Goal: Task Accomplishment & Management: Manage account settings

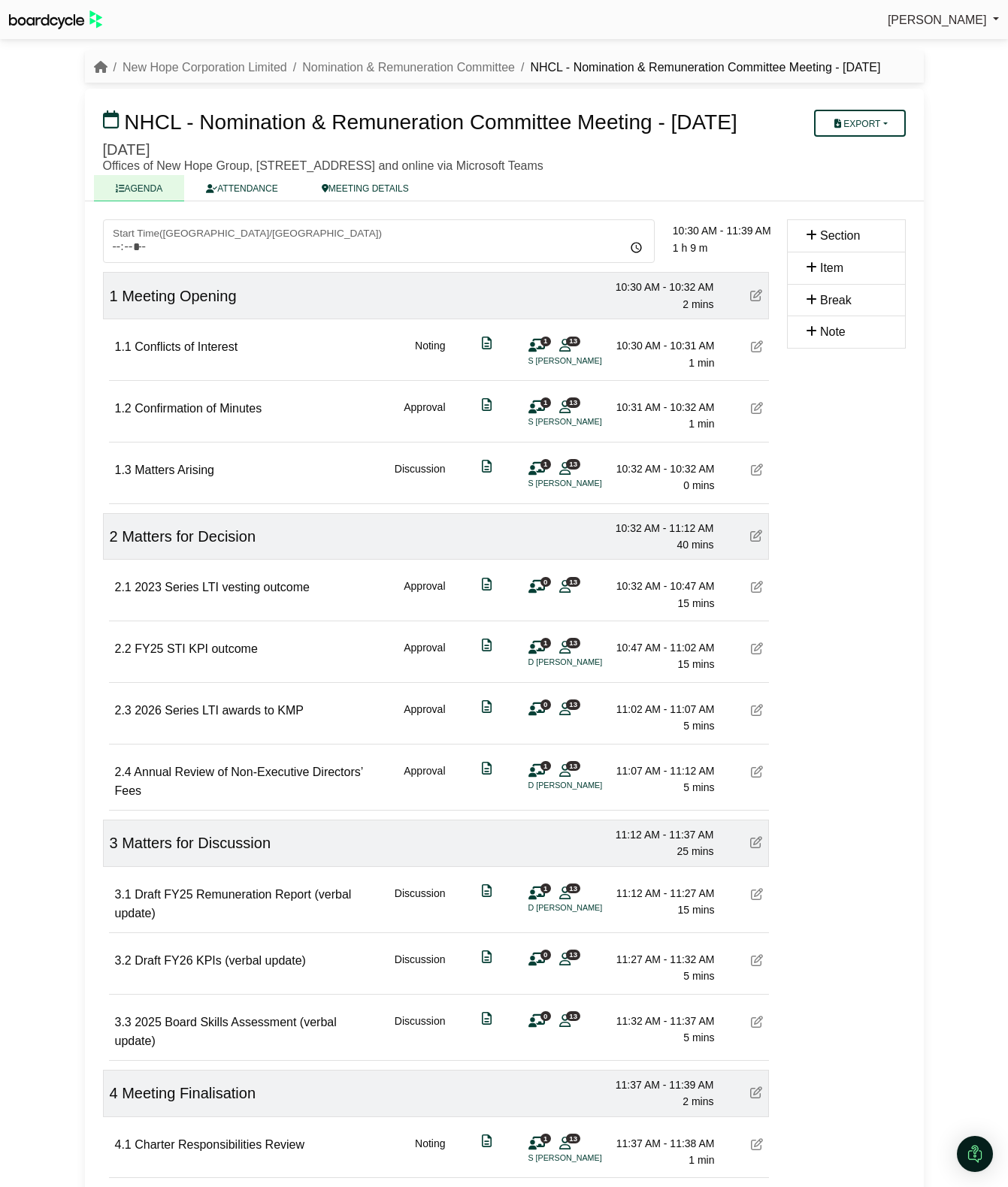
scroll to position [223, 0]
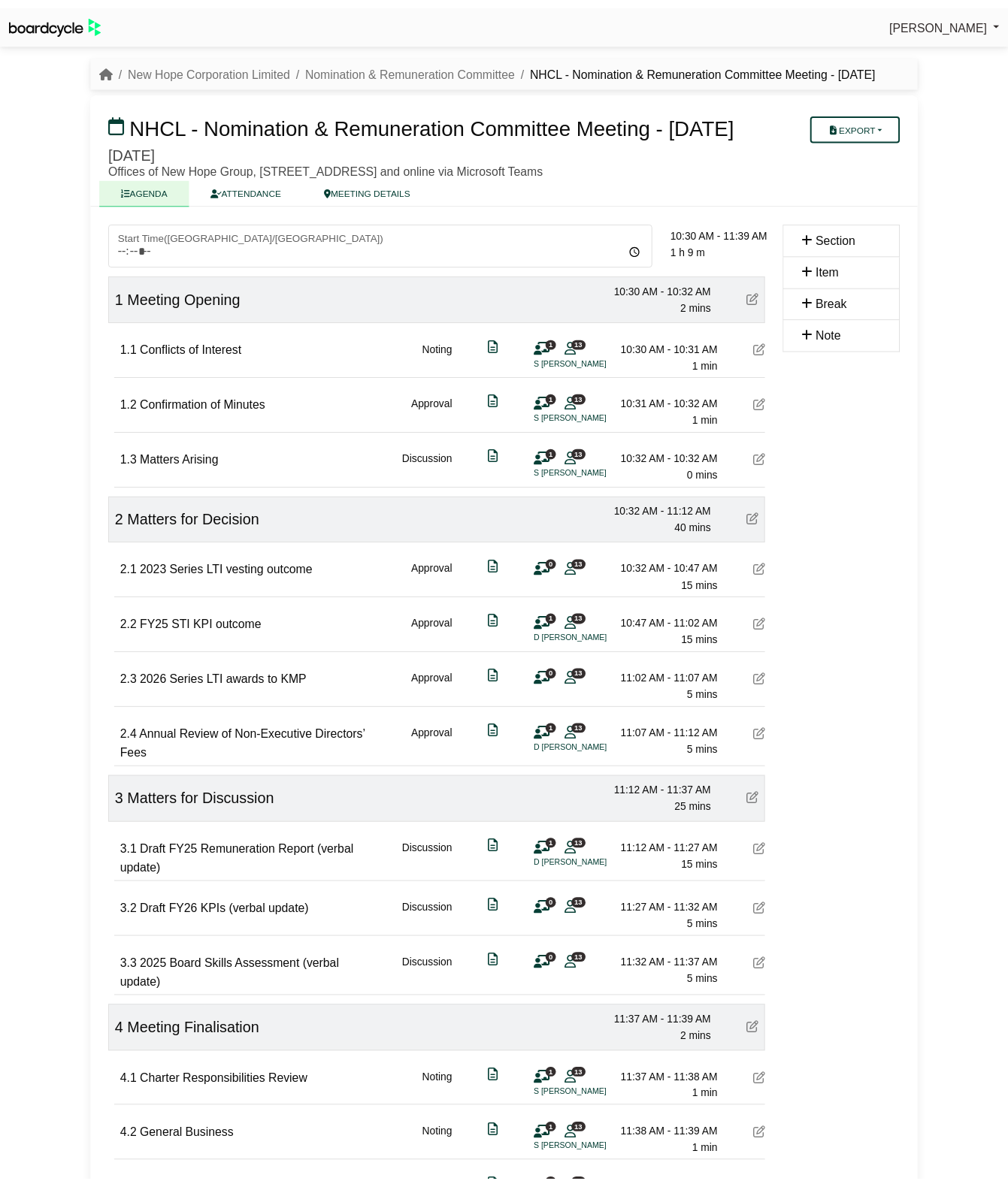
scroll to position [144, 0]
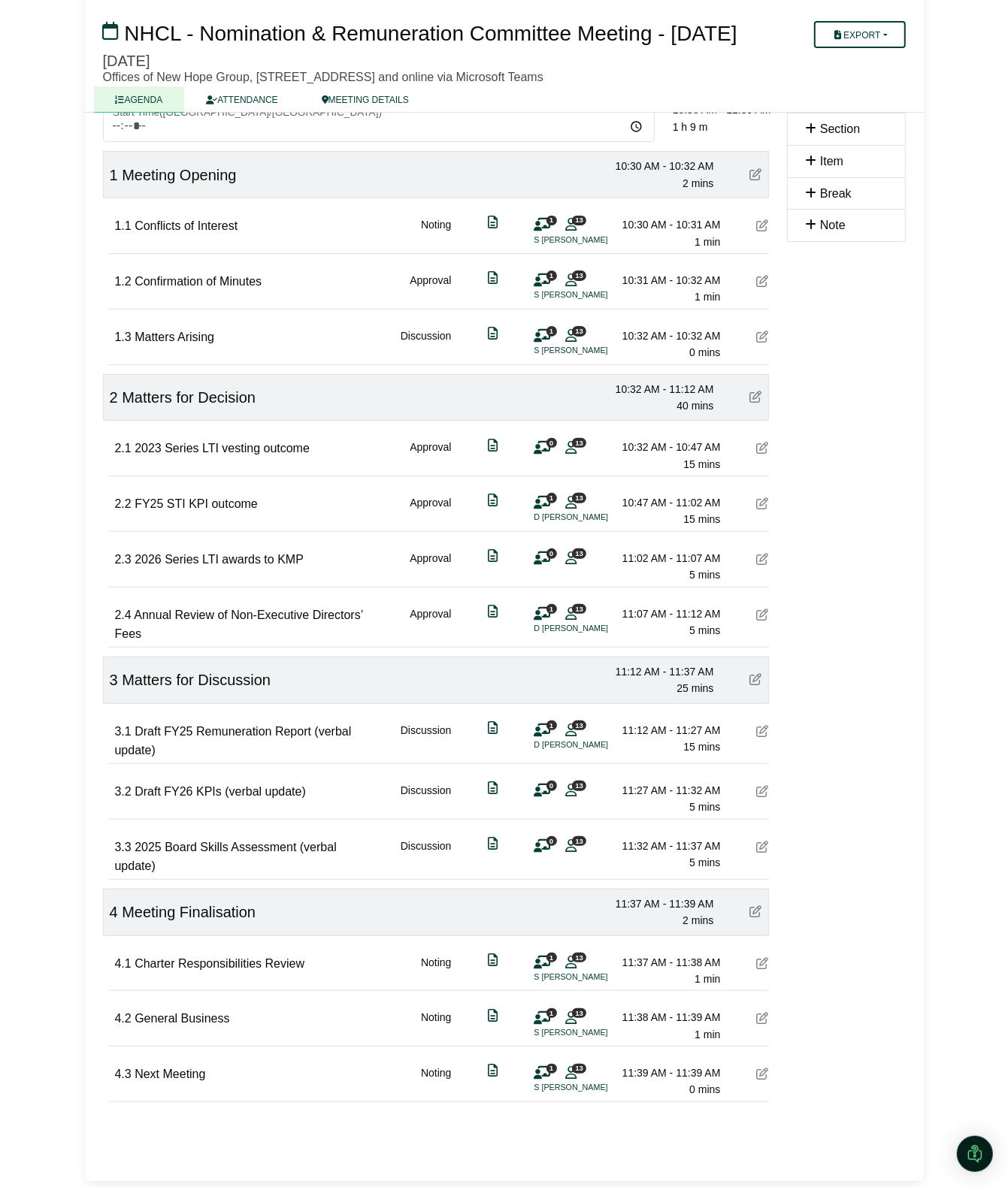
click at [138, 106] on link "AGENDA" at bounding box center [139, 99] width 91 height 27
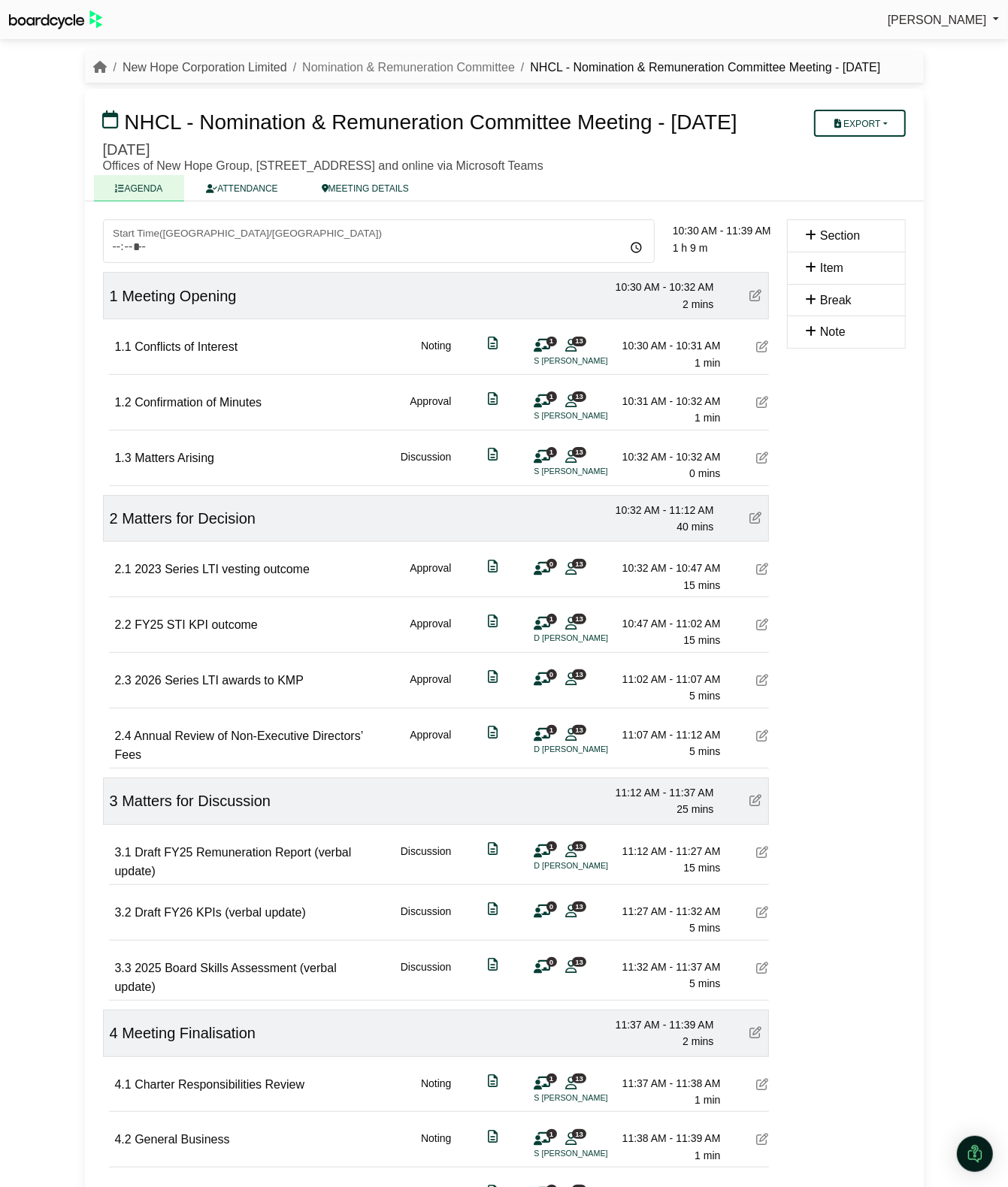
click at [257, 63] on link "New Hope Corporation Limited" at bounding box center [204, 67] width 165 height 13
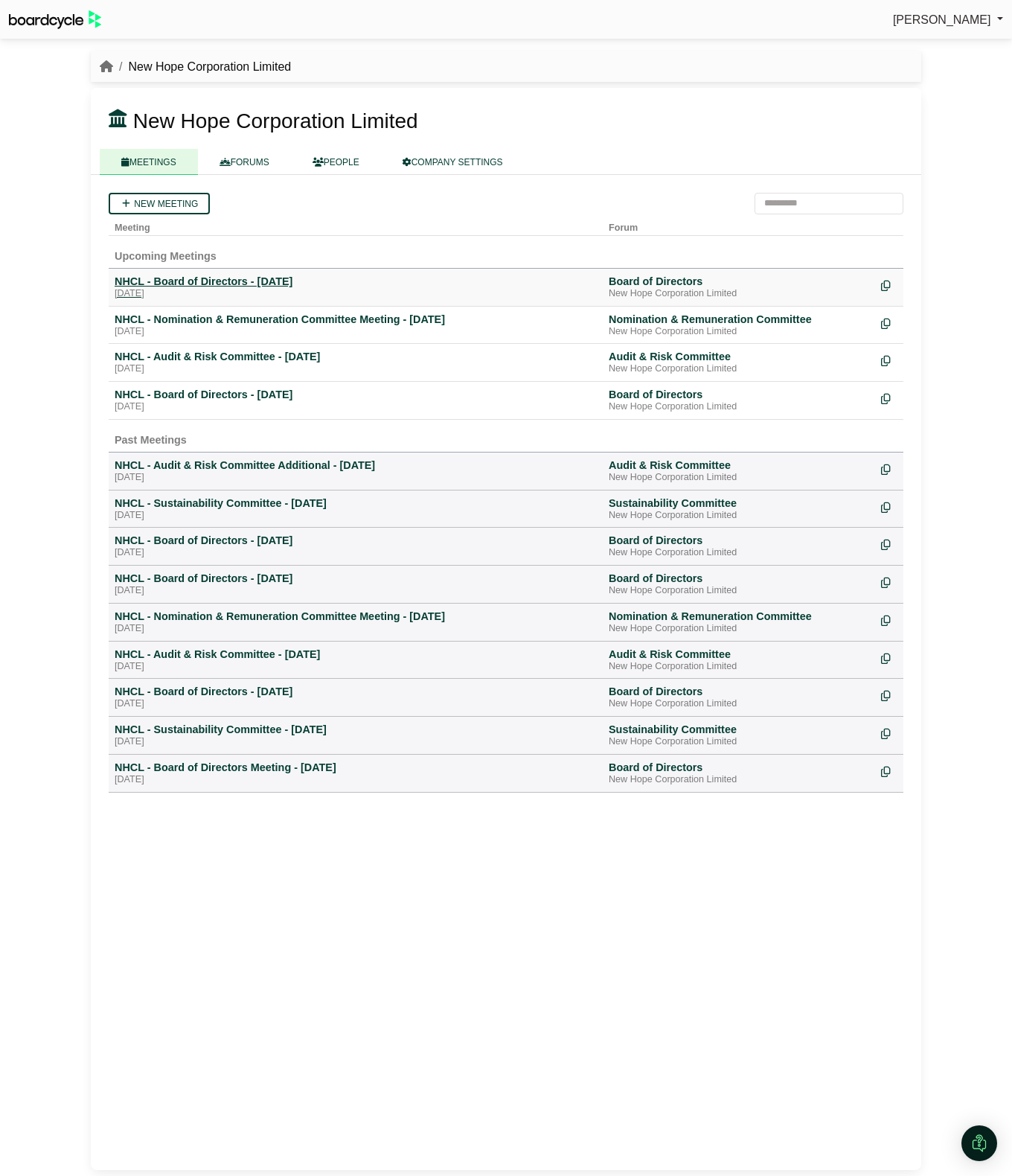
click at [214, 275] on div "NHCL - Board of Directors - [DATE]" at bounding box center [355, 281] width 482 height 14
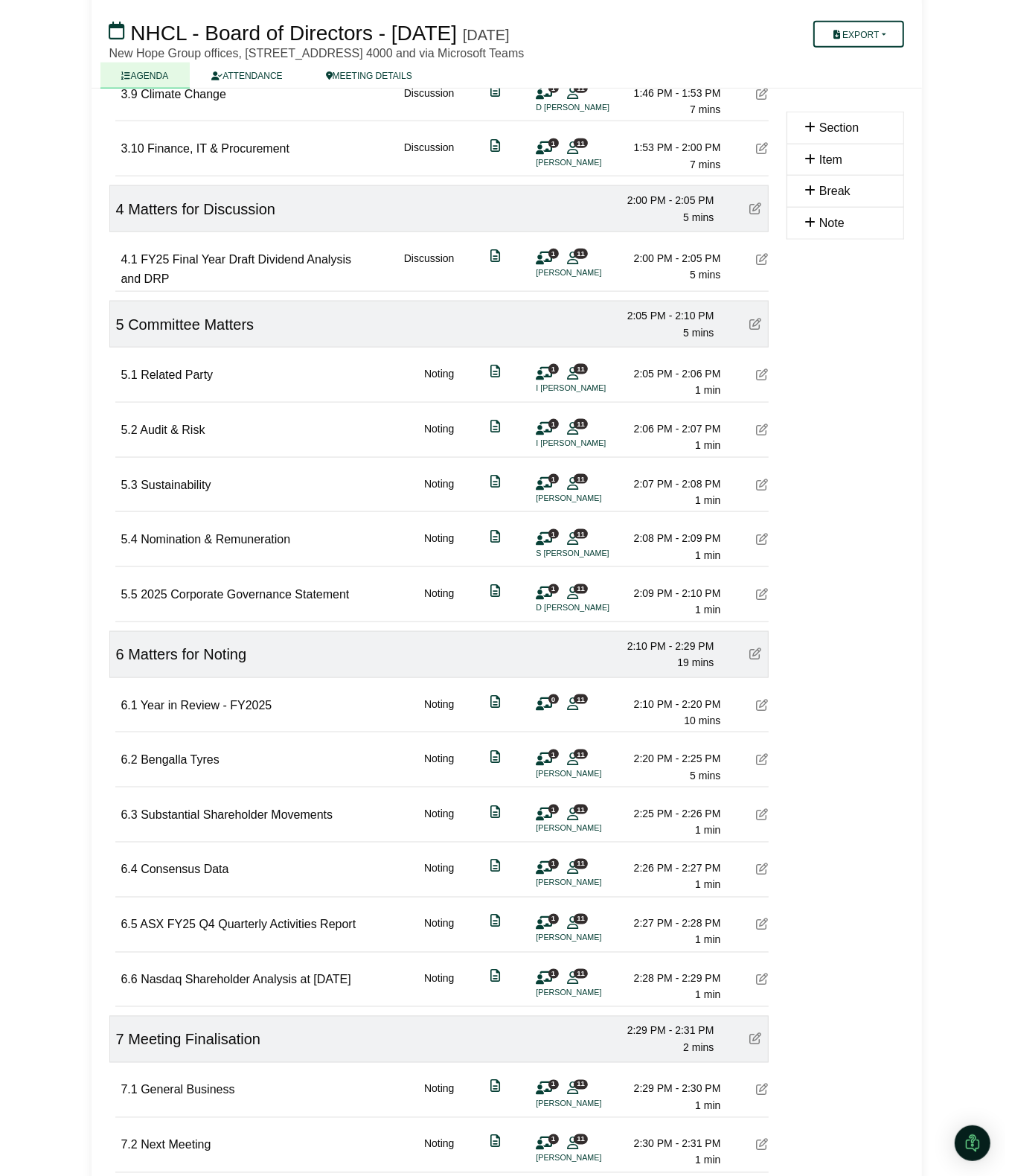
scroll to position [1254, 0]
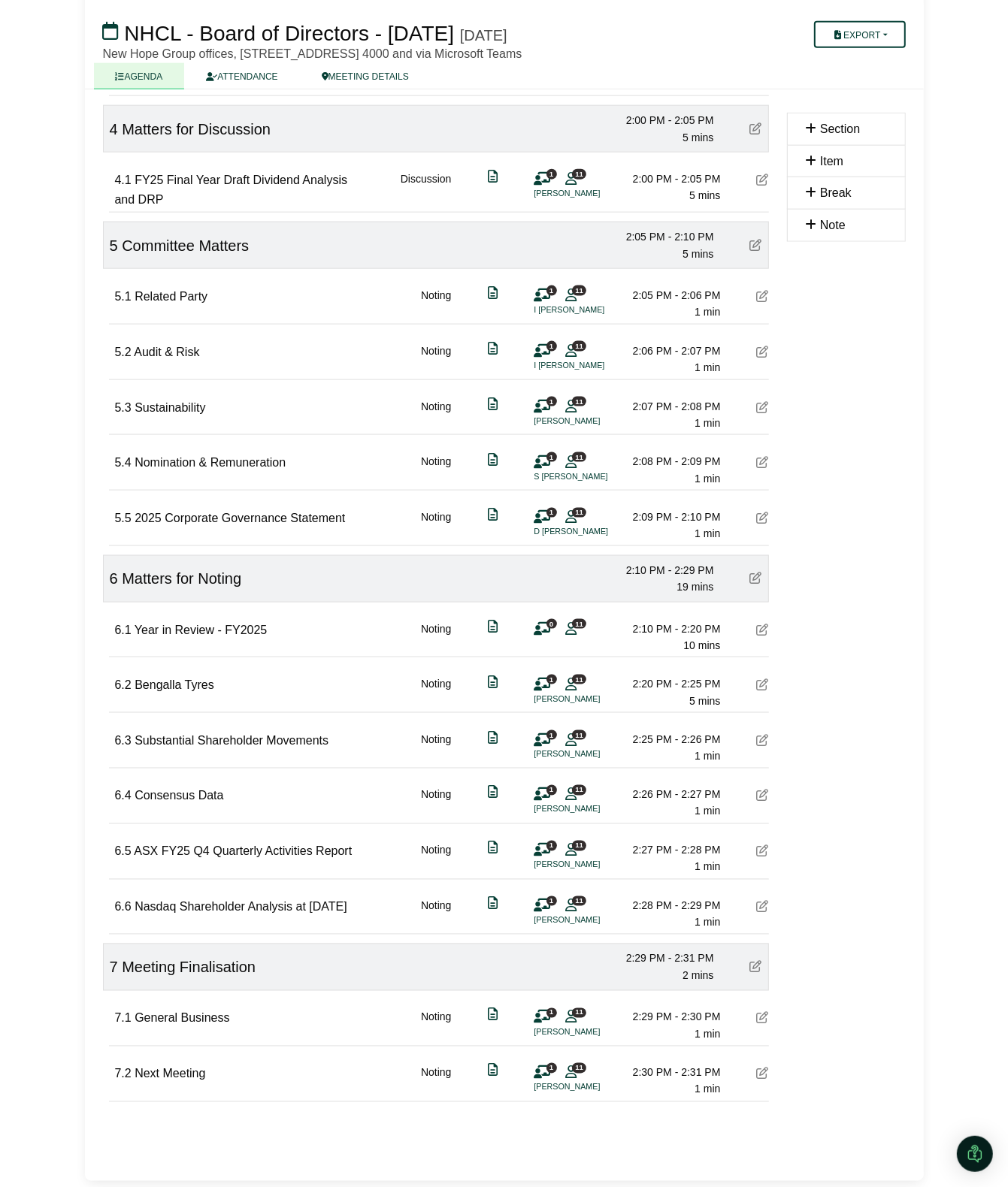
click at [759, 846] on icon at bounding box center [762, 850] width 12 height 12
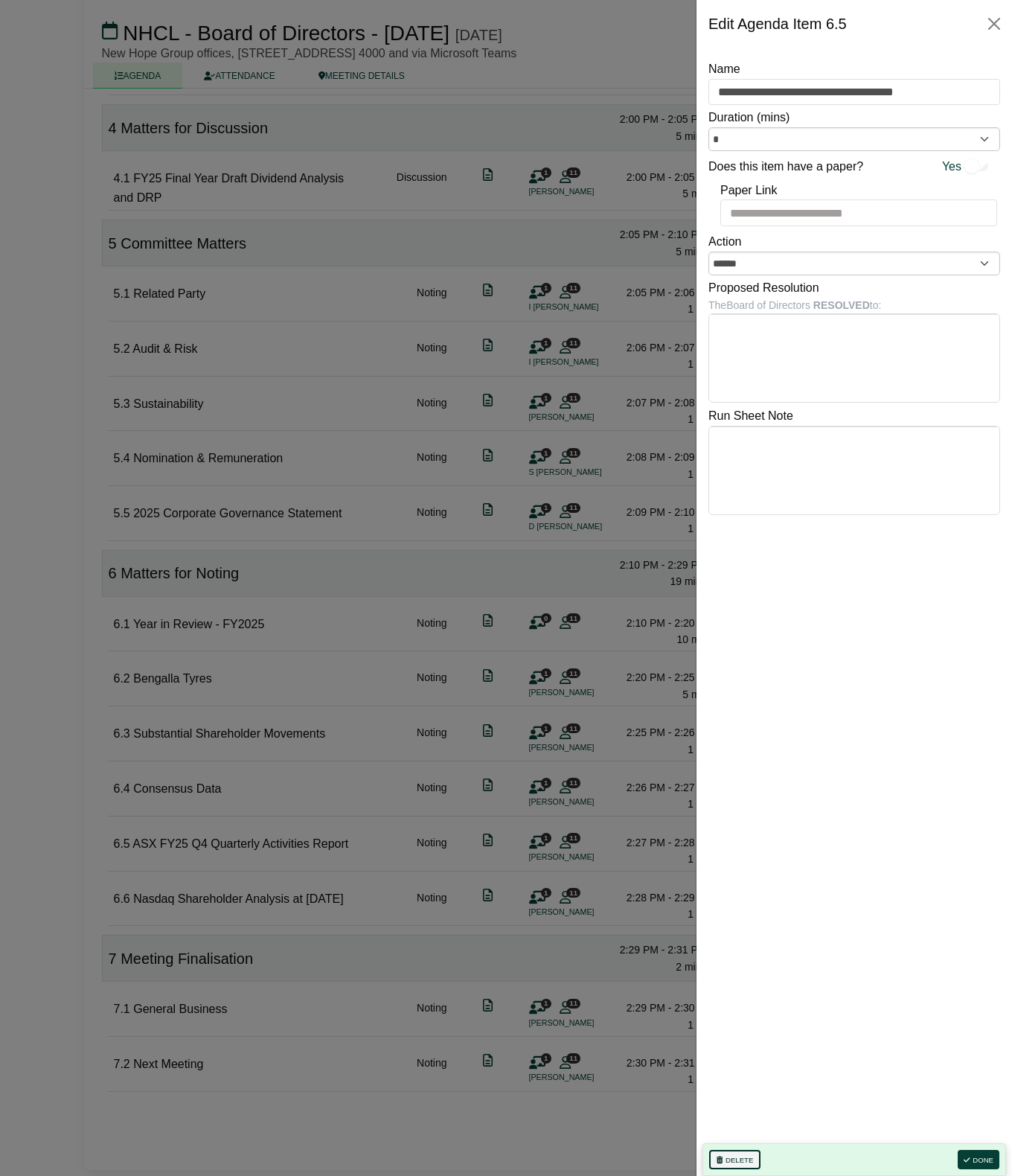
click at [742, 1161] on button "Delete" at bounding box center [735, 1159] width 51 height 19
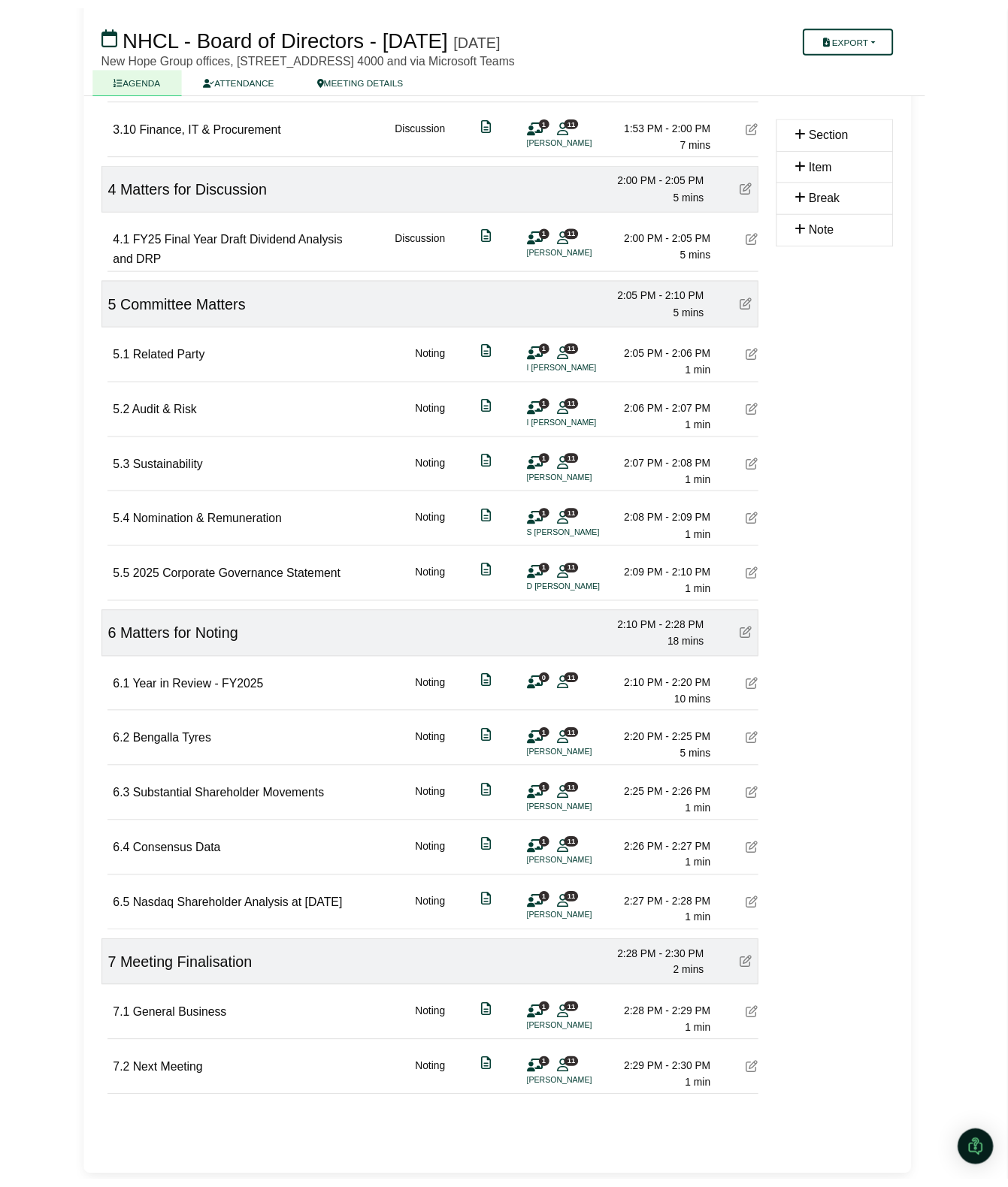
scroll to position [1210, 0]
